Goal: Navigation & Orientation: Find specific page/section

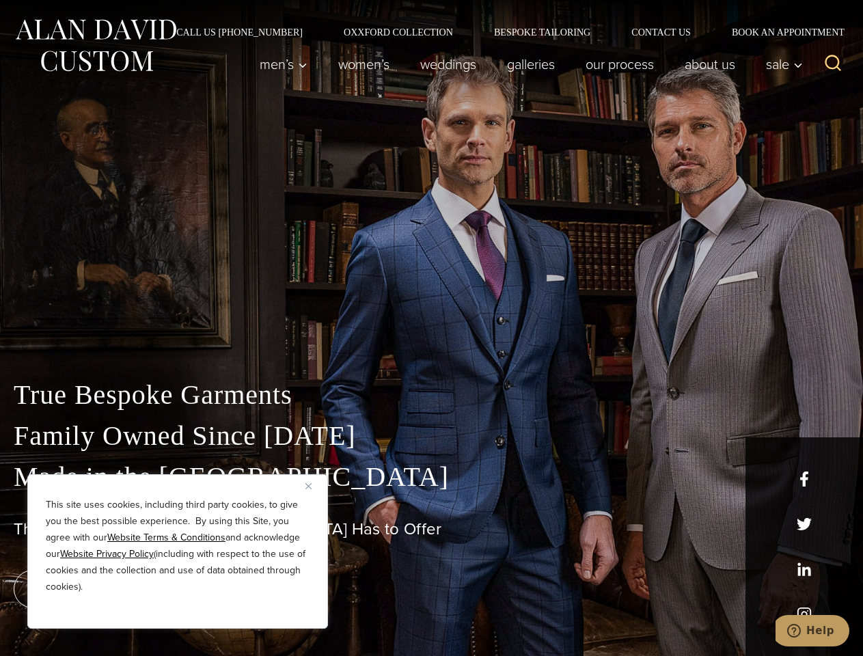
click at [431, 328] on div "True Bespoke Garments Family Owned Since [DATE] Made in [GEOGRAPHIC_DATA] The B…" at bounding box center [431, 481] width 863 height 350
click at [314, 486] on button "Close" at bounding box center [314, 486] width 16 height 16
click at [178, 610] on div "True Bespoke Garments Family Owned Since [DATE] Made in [GEOGRAPHIC_DATA] The B…" at bounding box center [431, 516] width 863 height 282
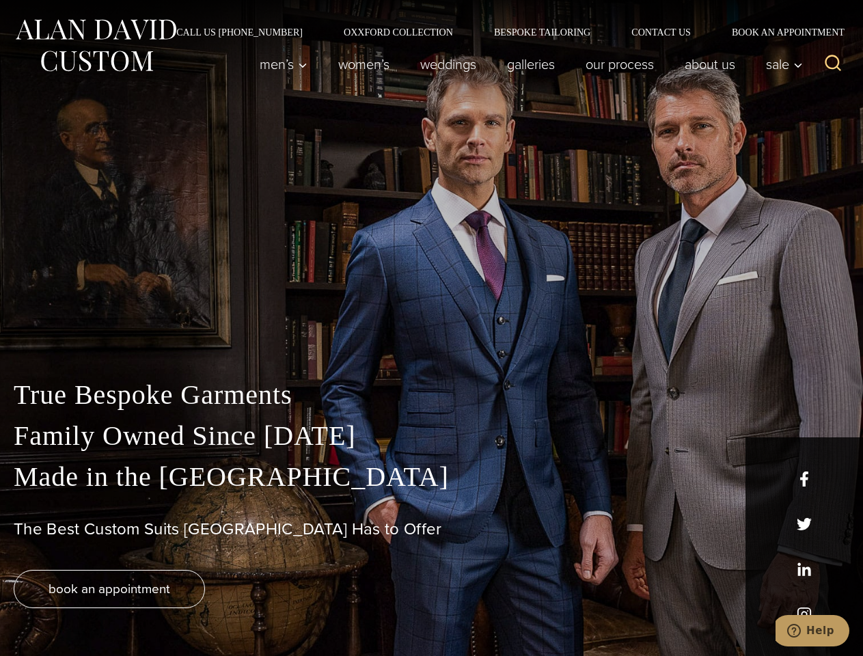
click at [833, 64] on icon "Search" at bounding box center [834, 63] width 20 height 20
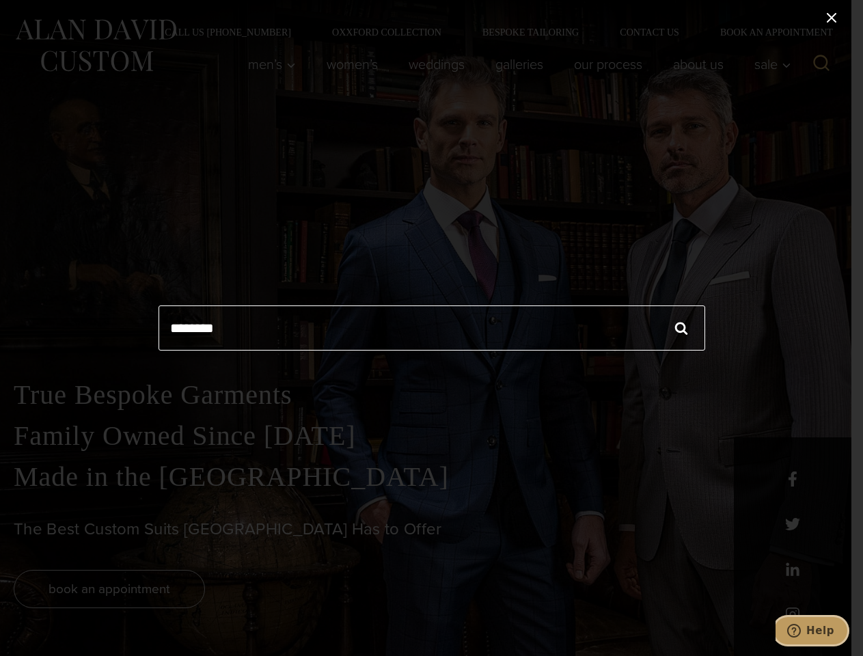
click at [801, 631] on icon "Help" at bounding box center [795, 631] width 14 height 14
